Goal: Task Accomplishment & Management: Complete application form

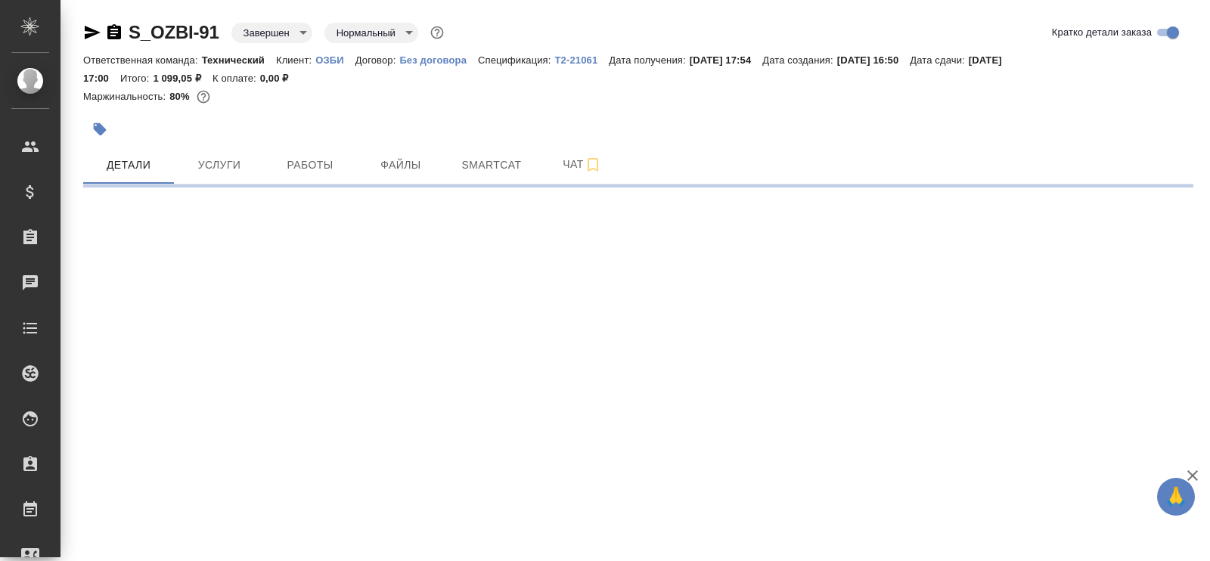
select select "RU"
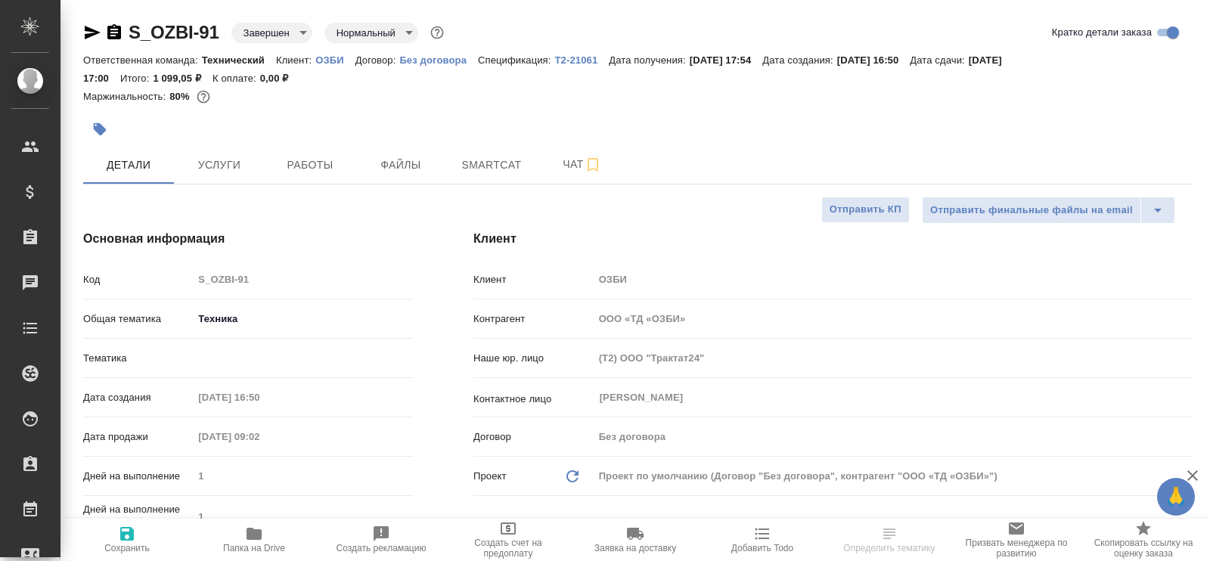
type textarea "x"
type input "[PERSON_NAME]"
type input "Технический"
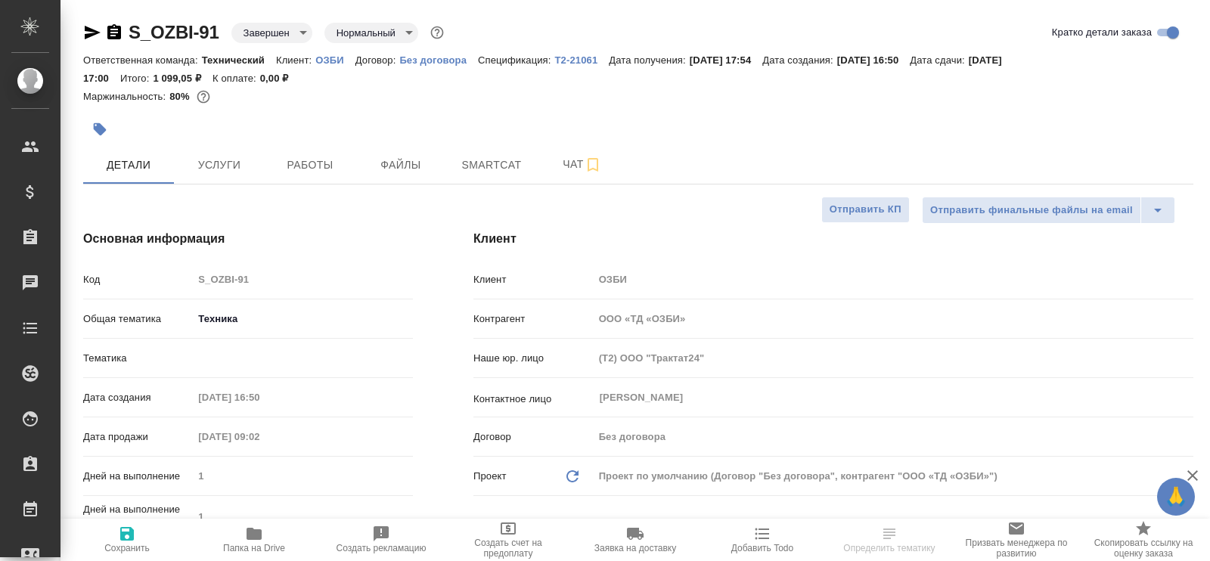
type input "[PERSON_NAME]pavlova"
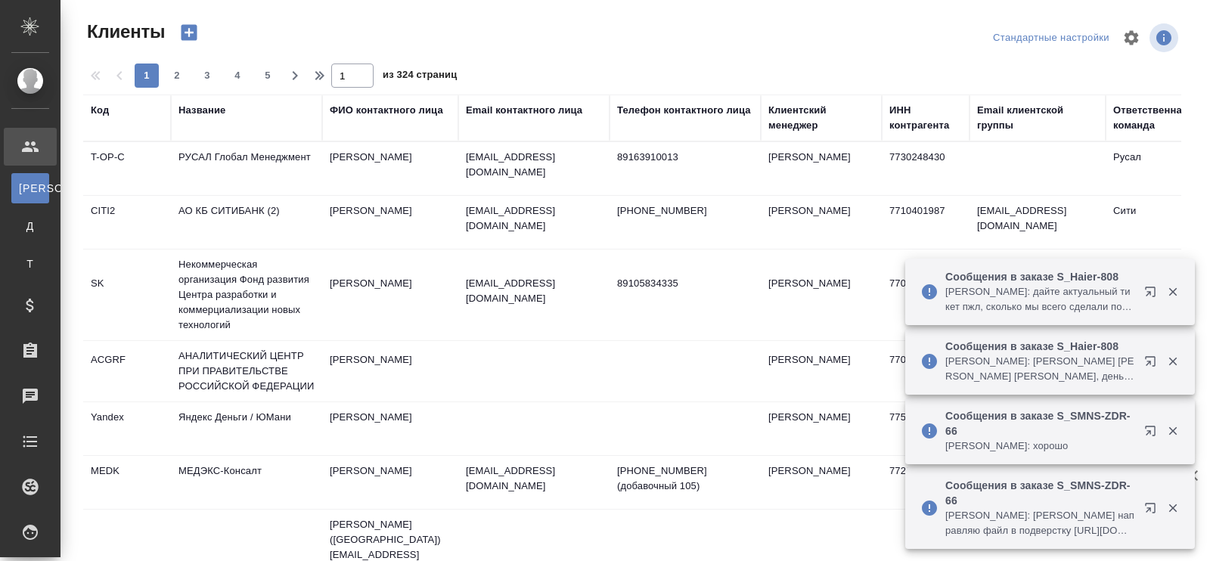
select select "RU"
